Goal: Transaction & Acquisition: Purchase product/service

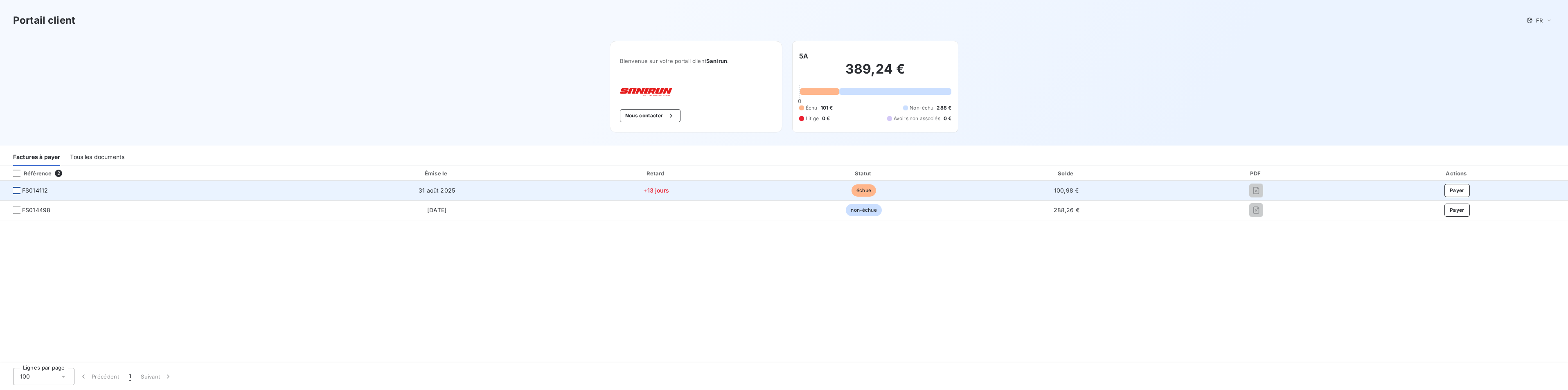
click at [18, 190] on div at bounding box center [16, 190] width 7 height 7
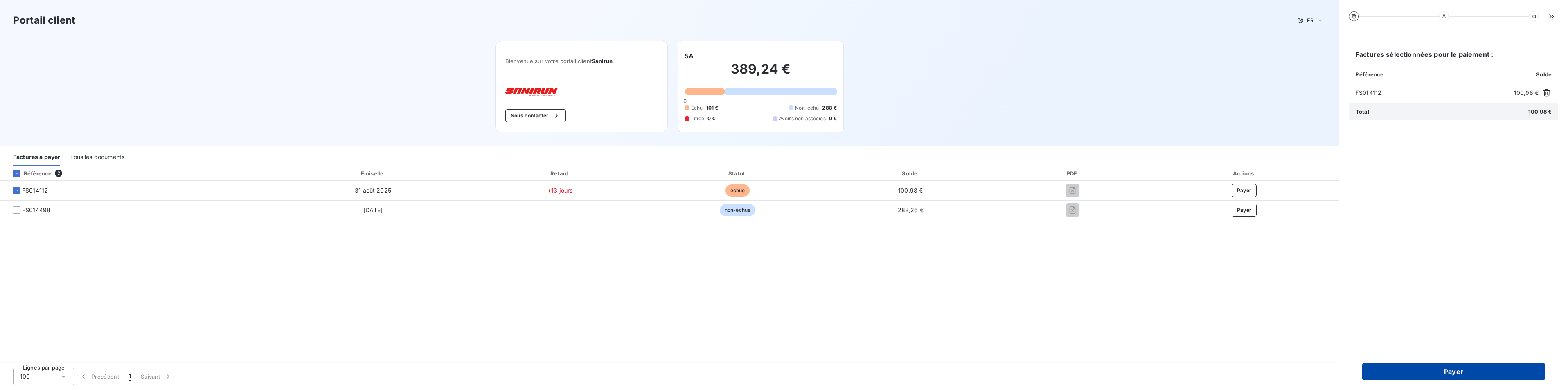
click at [1399, 373] on button "Payer" at bounding box center [1453, 372] width 183 height 17
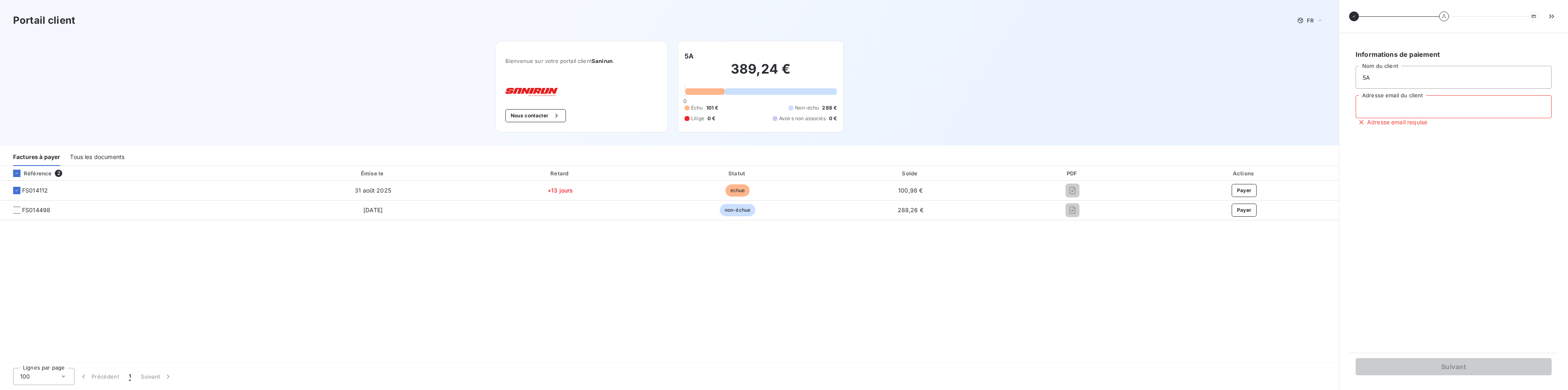
click at [1408, 104] on input "Adresse email du client" at bounding box center [1453, 106] width 196 height 23
type input "[EMAIL_ADDRESS][DOMAIN_NAME]"
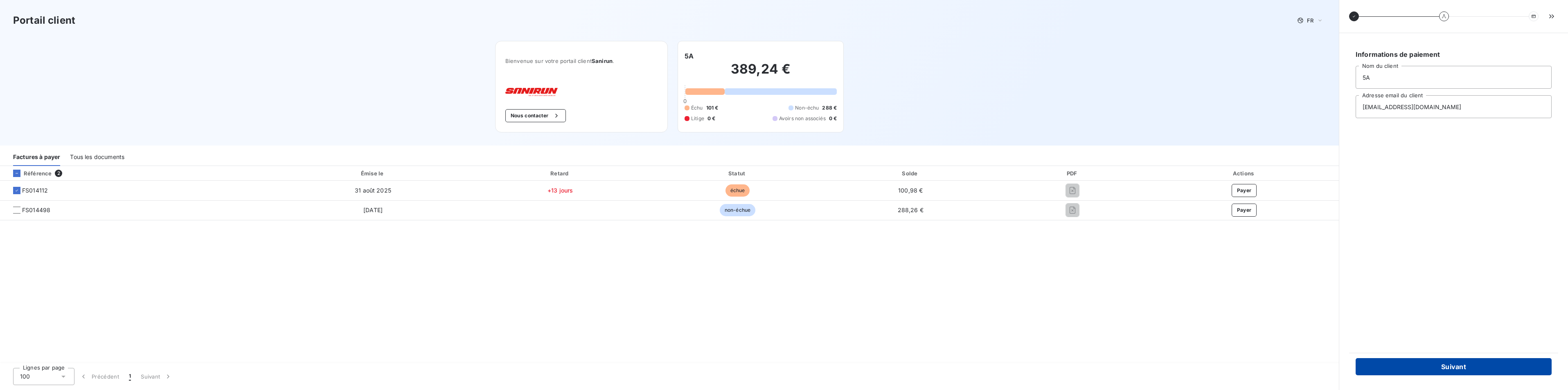
click at [1408, 361] on button "Suivant" at bounding box center [1453, 367] width 196 height 17
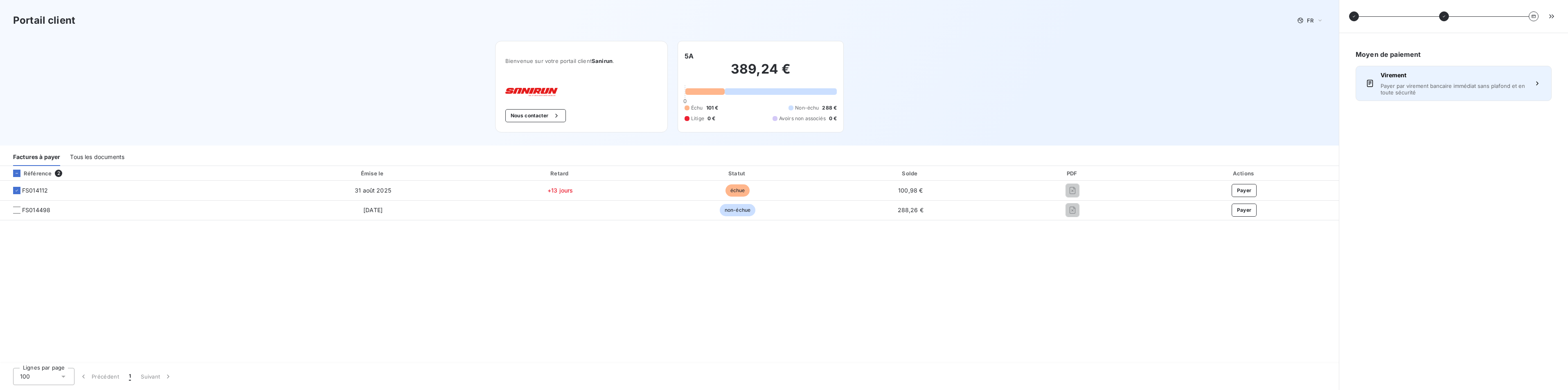
click at [1543, 87] on button "Virement Payer par virement bancaire immédiat sans plafond et en toute sécurité" at bounding box center [1453, 83] width 196 height 35
